Goal: Find specific page/section: Find specific page/section

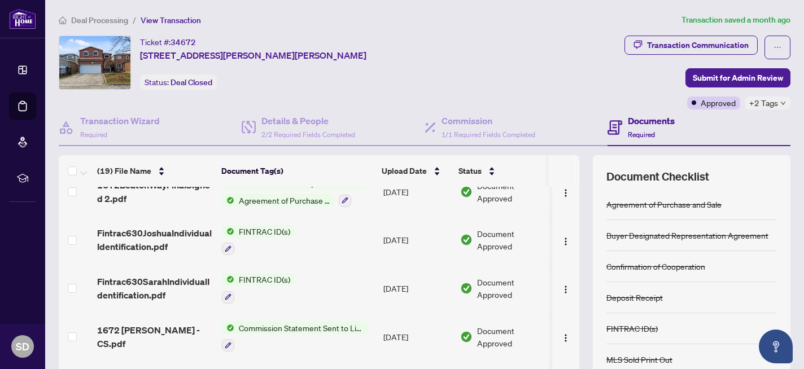
scroll to position [345, 0]
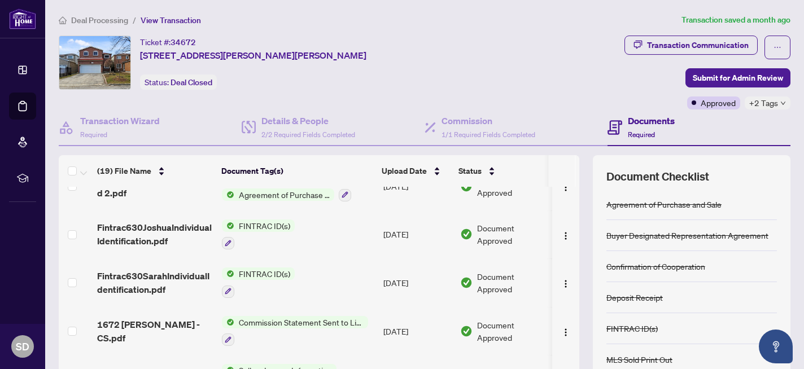
click at [268, 220] on span "FINTRAC ID(s)" at bounding box center [264, 226] width 60 height 12
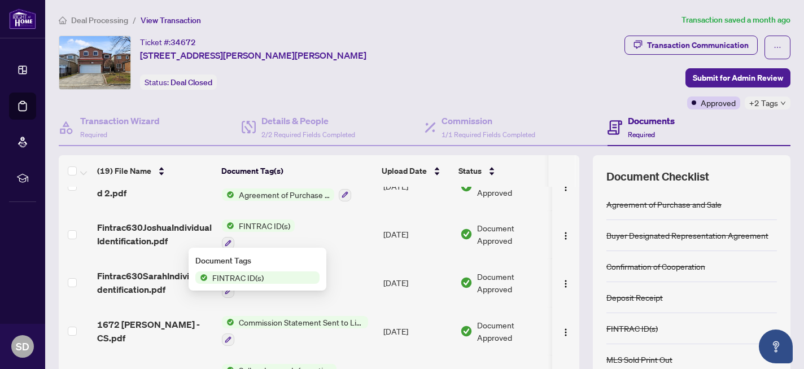
click at [268, 220] on span "FINTRAC ID(s)" at bounding box center [264, 226] width 60 height 12
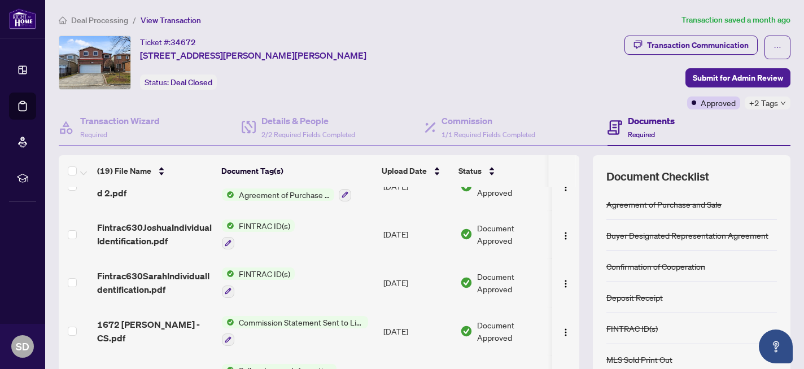
click at [268, 220] on span "FINTRAC ID(s)" at bounding box center [264, 226] width 60 height 12
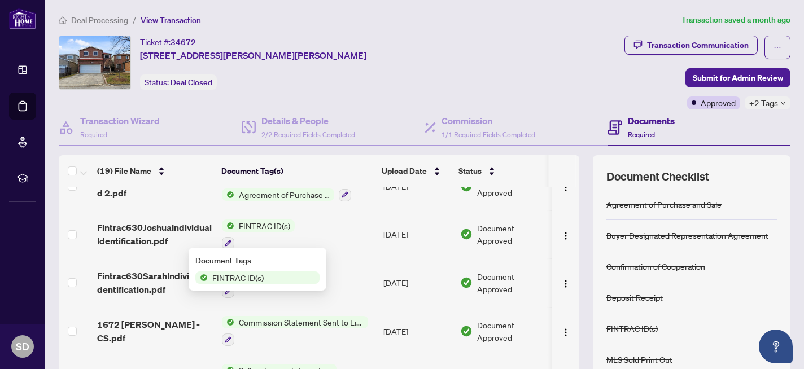
click at [268, 220] on span "FINTRAC ID(s)" at bounding box center [264, 226] width 60 height 12
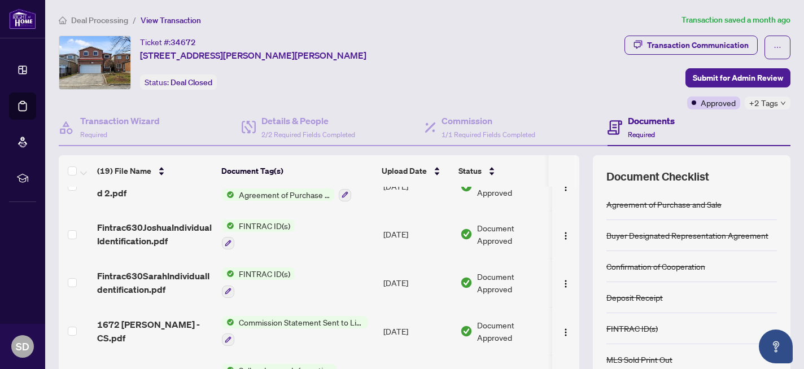
click at [260, 268] on span "FINTRAC ID(s)" at bounding box center [264, 274] width 60 height 12
click at [242, 325] on span "FINTRAC ID(s)" at bounding box center [238, 326] width 60 height 12
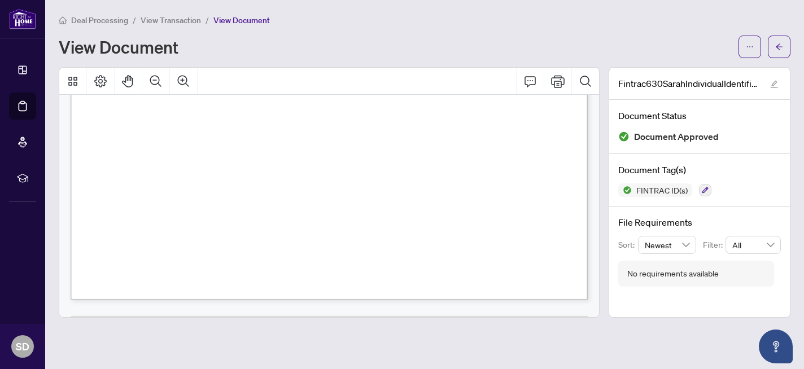
scroll to position [1437, 0]
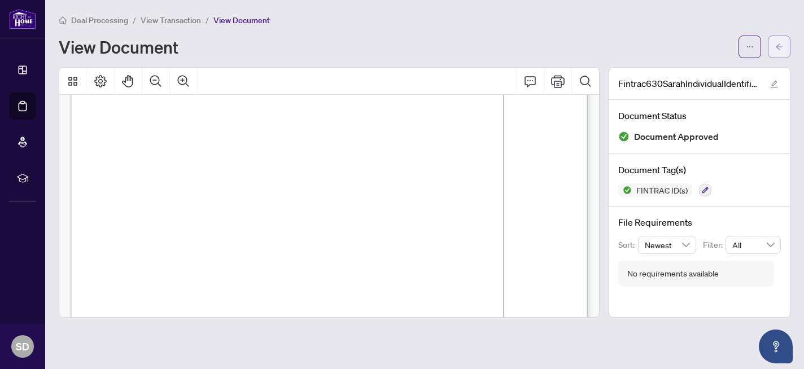
click at [778, 43] on icon "arrow-left" at bounding box center [779, 47] width 8 height 8
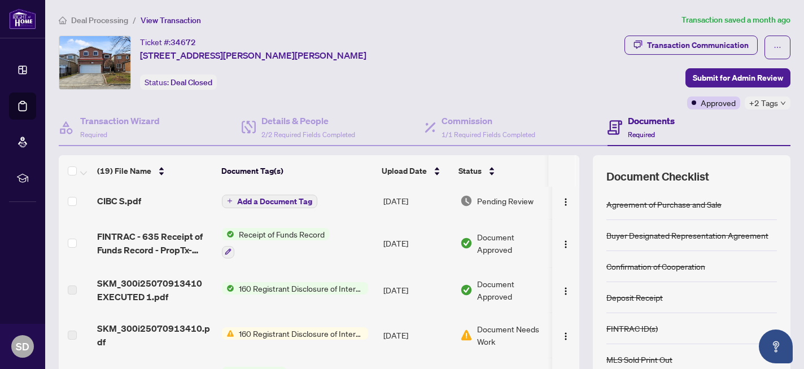
scroll to position [55, 0]
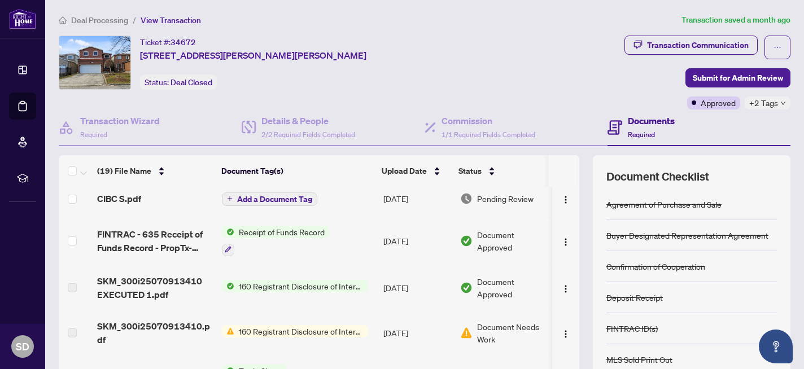
click at [306, 231] on span "Receipt of Funds Record" at bounding box center [281, 232] width 95 height 12
click at [259, 287] on span "Receipt of Funds Record" at bounding box center [272, 286] width 95 height 12
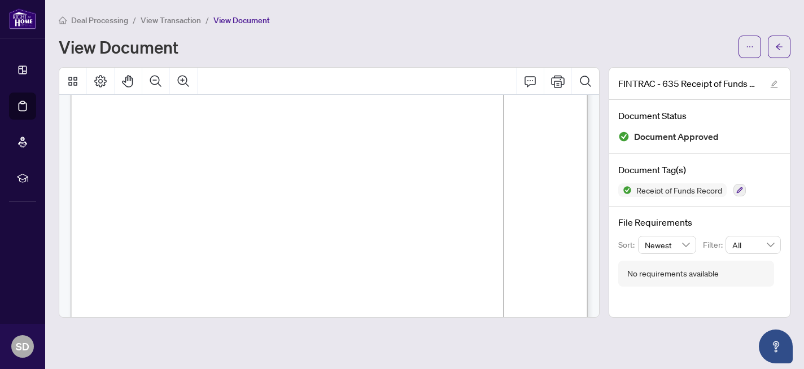
scroll to position [189, 0]
